Goal: Information Seeking & Learning: Learn about a topic

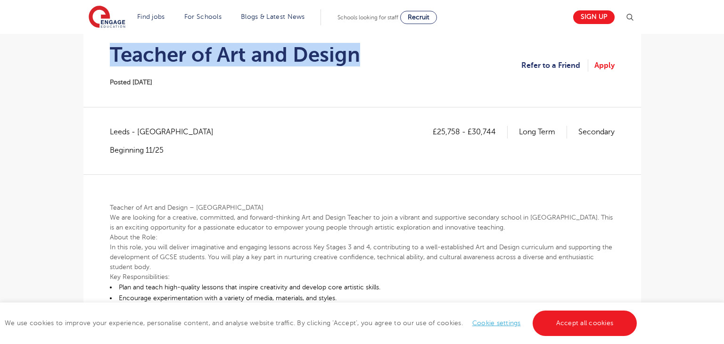
scroll to position [98, 0]
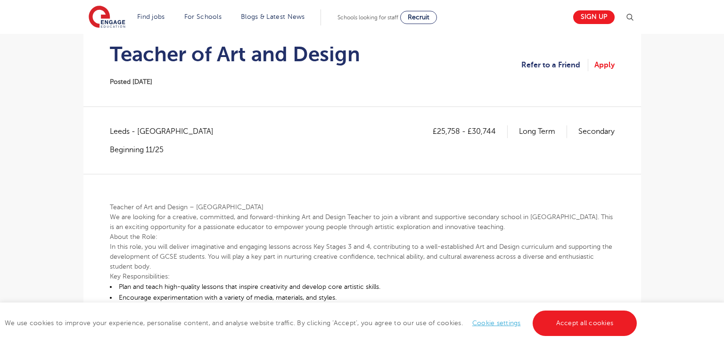
drag, startPoint x: 437, startPoint y: 132, endPoint x: 451, endPoint y: 132, distance: 14.6
click at [447, 132] on p "£25,758 - £30,744" at bounding box center [470, 131] width 75 height 12
click at [450, 141] on div "£25,758 - £30,744 Long Term Secondary" at bounding box center [524, 139] width 182 height 29
drag, startPoint x: 438, startPoint y: 128, endPoint x: 458, endPoint y: 127, distance: 20.8
click at [458, 127] on p "£25,758 - £30,744" at bounding box center [470, 131] width 75 height 12
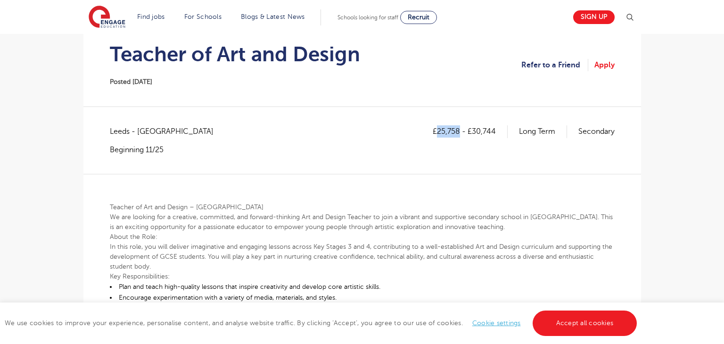
copy p "25,758"
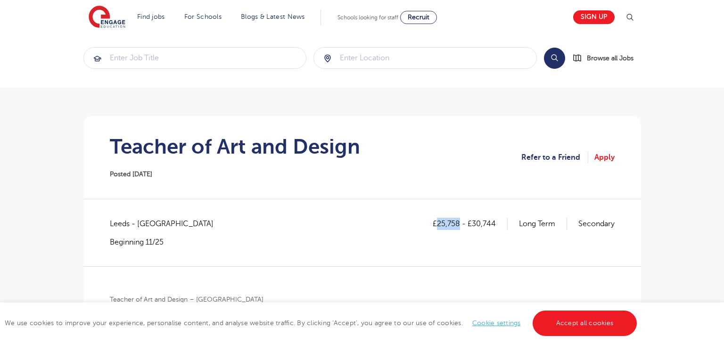
scroll to position [0, 0]
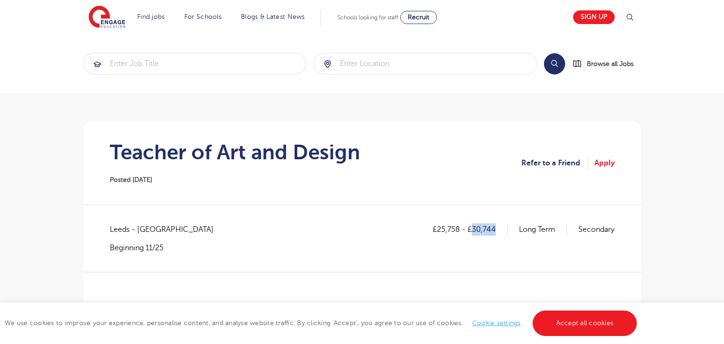
drag, startPoint x: 474, startPoint y: 228, endPoint x: 495, endPoint y: 233, distance: 21.8
click at [495, 233] on p "£25,758 - £30,744" at bounding box center [470, 229] width 75 height 12
copy p "30,744"
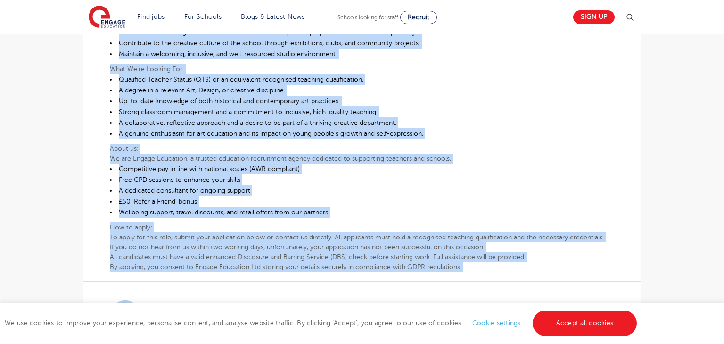
scroll to position [413, 0]
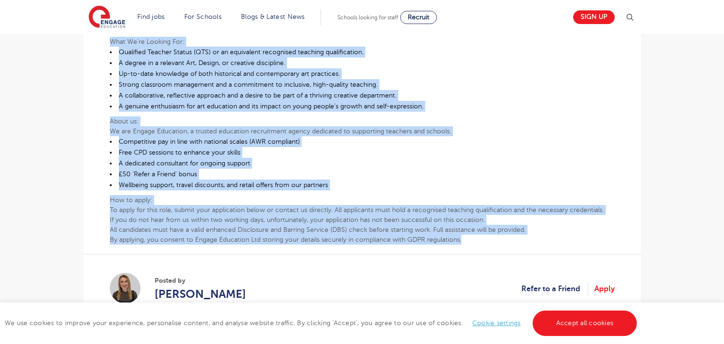
drag, startPoint x: 110, startPoint y: 192, endPoint x: 513, endPoint y: 242, distance: 406.7
click at [513, 242] on div "Teacher of Art and Design – [GEOGRAPHIC_DATA] We are looking for a creative, co…" at bounding box center [362, 51] width 505 height 385
copy div "Loremip do Sit ame Consec – Adipi El sed doeiusm tem i utlabore, etdolorem, ali…"
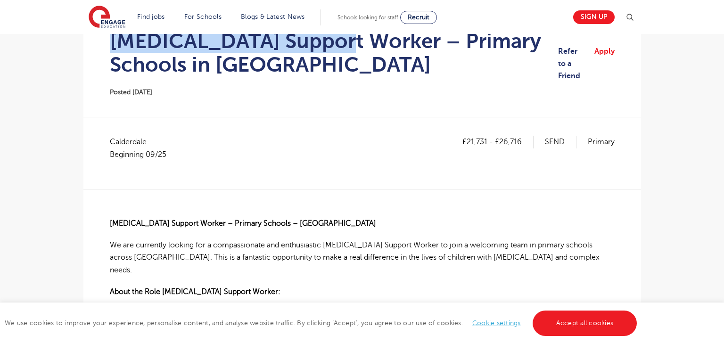
scroll to position [112, 0]
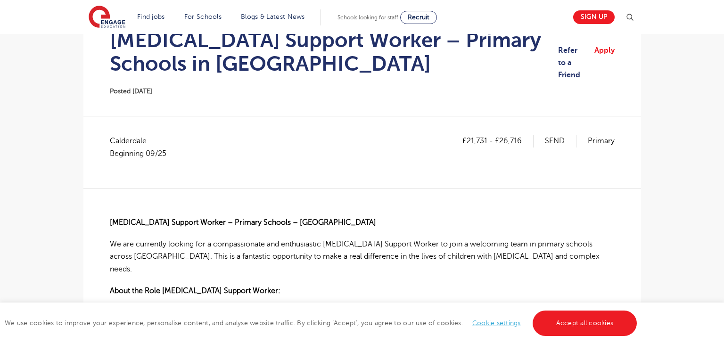
click at [126, 141] on span "Calderdale Beginning 09/25" at bounding box center [143, 147] width 66 height 25
copy span "Calderdale"
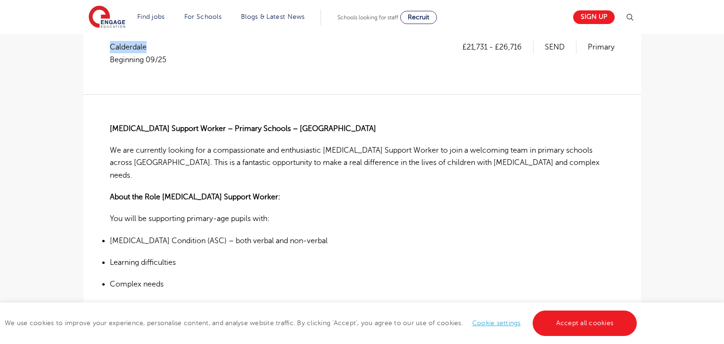
scroll to position [196, 0]
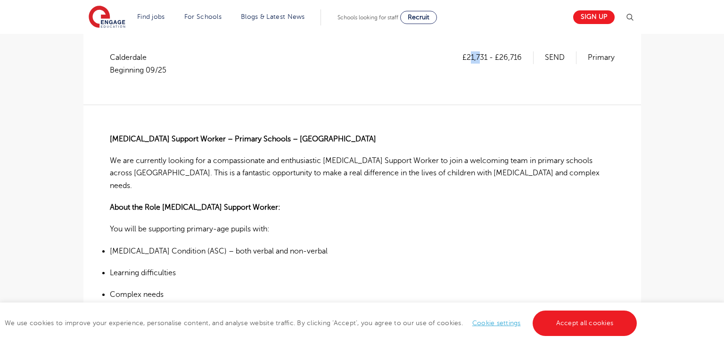
drag, startPoint x: 469, startPoint y: 59, endPoint x: 481, endPoint y: 59, distance: 11.8
click at [481, 59] on p "£21,731 - £26,716" at bounding box center [498, 57] width 71 height 12
click at [478, 66] on div "£21,731 - £26,716 SEND Primary" at bounding box center [539, 68] width 152 height 34
drag, startPoint x: 466, startPoint y: 58, endPoint x: 488, endPoint y: 58, distance: 22.2
click at [488, 58] on p "£21,731 - £26,716" at bounding box center [498, 57] width 71 height 12
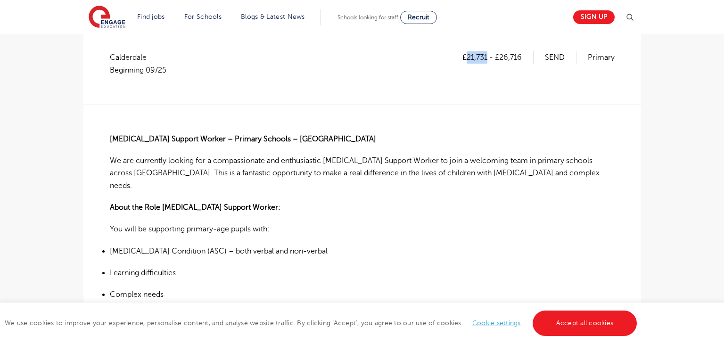
copy p "21,731"
drag, startPoint x: 501, startPoint y: 61, endPoint x: 524, endPoint y: 62, distance: 23.6
click at [524, 62] on p "£21,731 - £26,716" at bounding box center [498, 57] width 71 height 12
copy p "26,716"
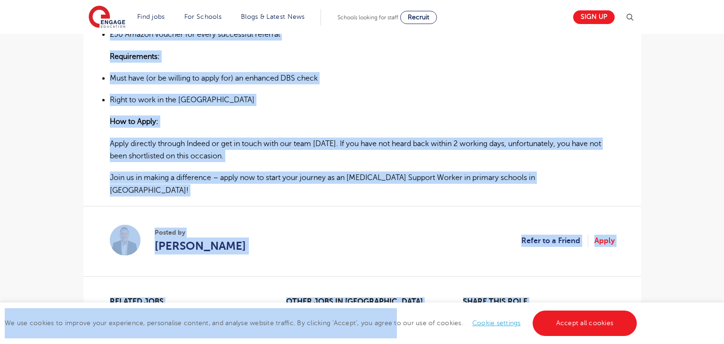
scroll to position [771, 0]
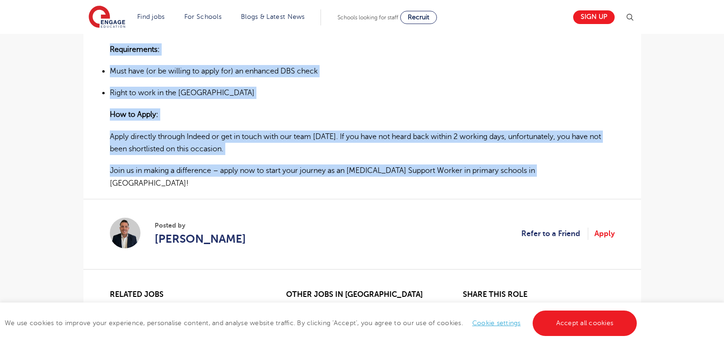
drag, startPoint x: 108, startPoint y: 141, endPoint x: 555, endPoint y: 154, distance: 447.6
copy div "Autism Support Worker – Primary Schools – Halifax We are currently looking for …"
